Goal: Transaction & Acquisition: Obtain resource

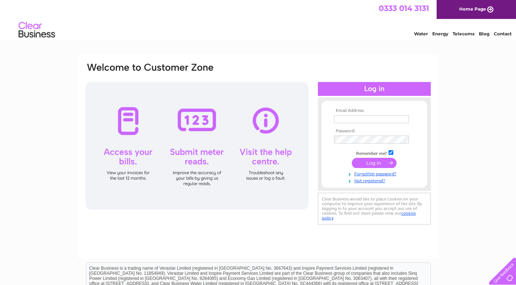
type input "treasurer@peterheadbaptist.org"
click at [366, 161] on input "submit" at bounding box center [374, 163] width 45 height 10
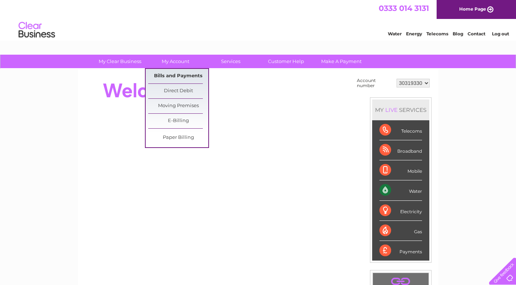
click at [172, 77] on link "Bills and Payments" at bounding box center [178, 76] width 60 height 15
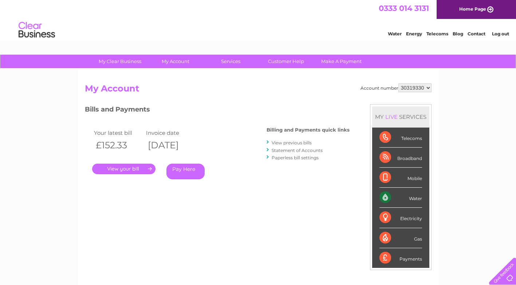
click at [122, 169] on link "." at bounding box center [123, 168] width 63 height 11
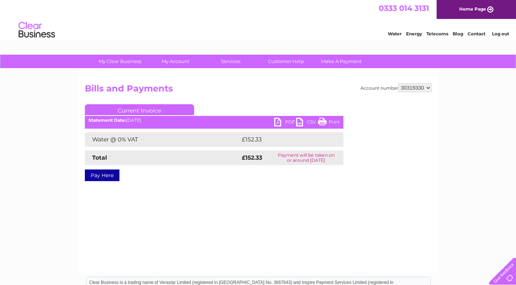
click at [287, 122] on link "PDF" at bounding box center [285, 123] width 22 height 11
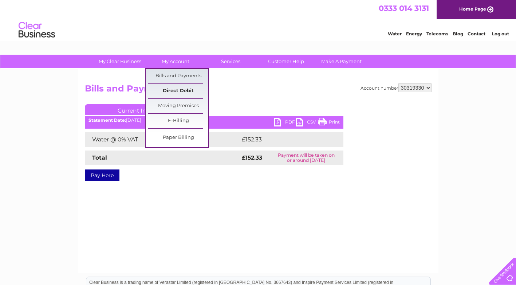
click at [175, 90] on link "Direct Debit" at bounding box center [178, 91] width 60 height 15
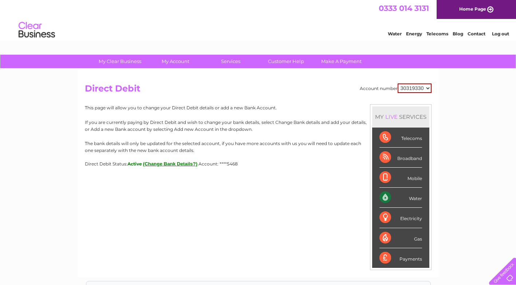
click at [503, 35] on link "Log out" at bounding box center [500, 33] width 17 height 5
